Goal: Task Accomplishment & Management: Complete application form

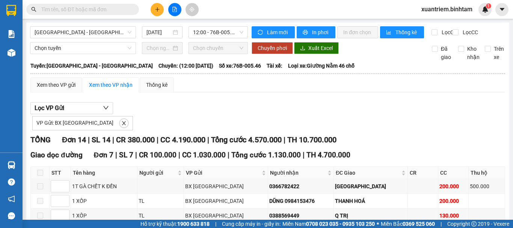
click at [153, 6] on button at bounding box center [157, 9] width 13 height 13
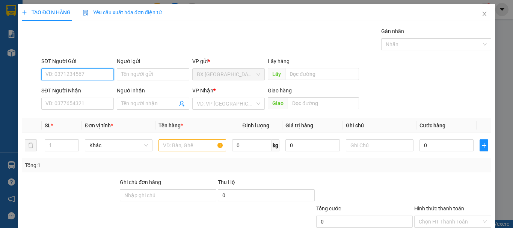
click at [85, 70] on input "SĐT Người Gửi" at bounding box center [77, 74] width 72 height 12
click at [91, 77] on input "0989823303" at bounding box center [77, 74] width 72 height 12
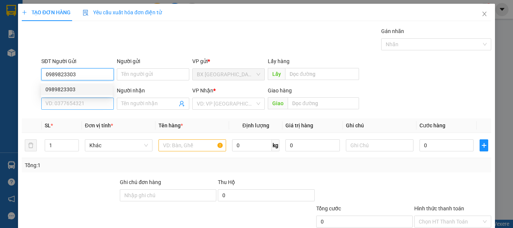
type input "0989823303"
click at [96, 101] on input "SĐT Người Nhận" at bounding box center [77, 104] width 72 height 12
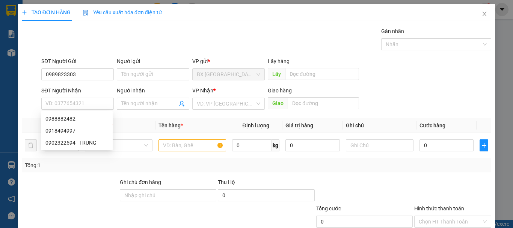
click at [93, 96] on div "SĐT Người Nhận" at bounding box center [77, 91] width 72 height 11
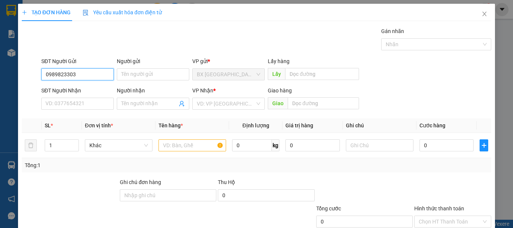
click at [85, 74] on input "0989823303" at bounding box center [77, 74] width 72 height 12
click at [77, 90] on div "0989823303" at bounding box center [76, 89] width 63 height 8
type input "0988882482"
type input "AN SƯƠNG"
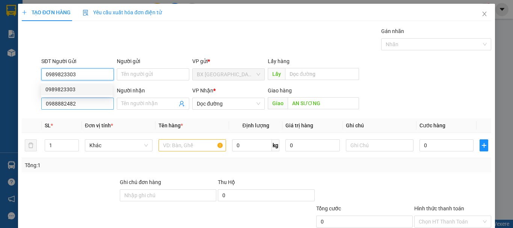
type input "70.000"
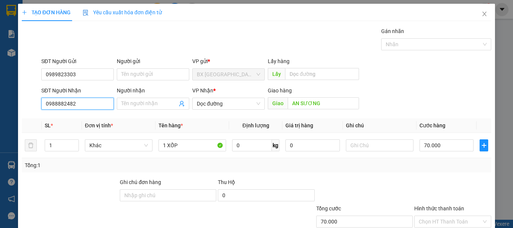
click at [76, 107] on input "0988882482" at bounding box center [77, 104] width 72 height 12
type input "0"
click at [92, 96] on div "SĐT Người Nhận" at bounding box center [77, 91] width 72 height 11
click at [86, 103] on input "0918894997" at bounding box center [77, 104] width 72 height 12
click at [60, 104] on input "0918894997" at bounding box center [77, 104] width 72 height 12
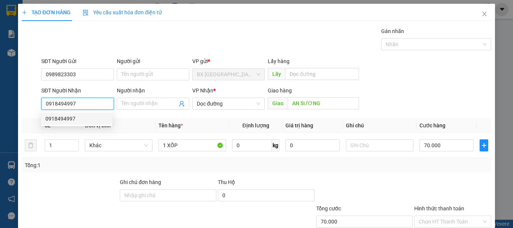
click at [80, 119] on div "0918494997" at bounding box center [76, 119] width 63 height 8
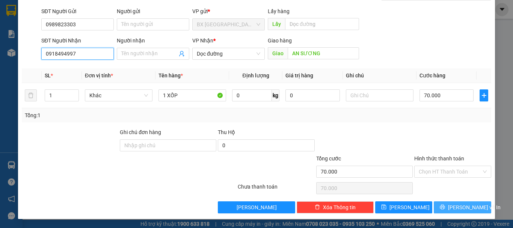
type input "0918494997"
click at [455, 213] on button "[PERSON_NAME] và In" at bounding box center [462, 207] width 57 height 12
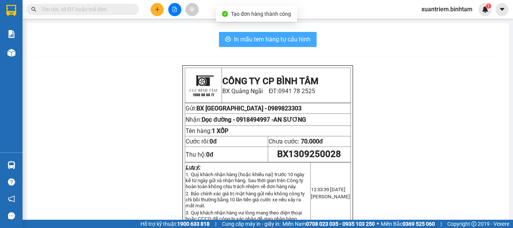
click at [267, 44] on span "In mẫu tem hàng tự cấu hình" at bounding box center [272, 39] width 77 height 9
drag, startPoint x: 282, startPoint y: 37, endPoint x: 329, endPoint y: 41, distance: 46.4
click at [282, 37] on span "In mẫu tem hàng tự cấu hình" at bounding box center [272, 39] width 77 height 9
